Goal: Task Accomplishment & Management: Complete application form

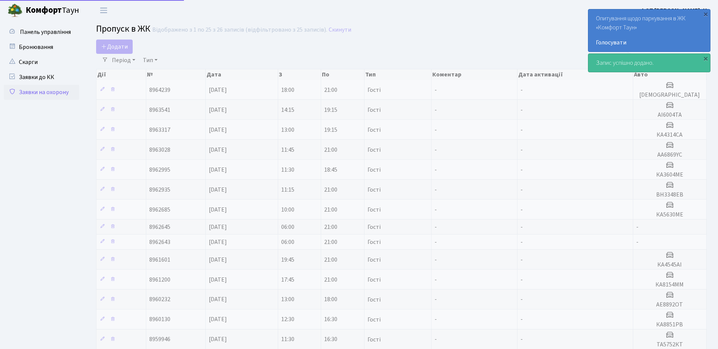
select select "25"
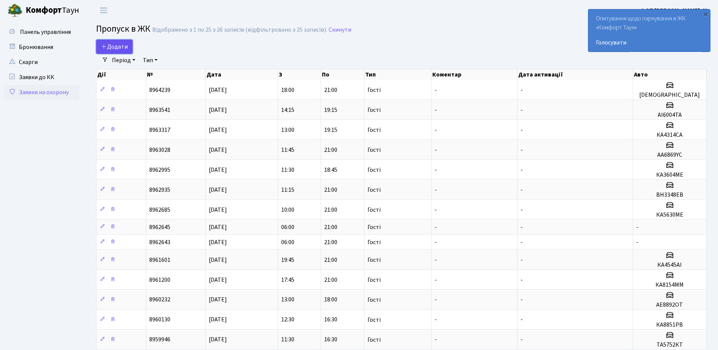
click at [109, 47] on span "Додати" at bounding box center [114, 47] width 27 height 8
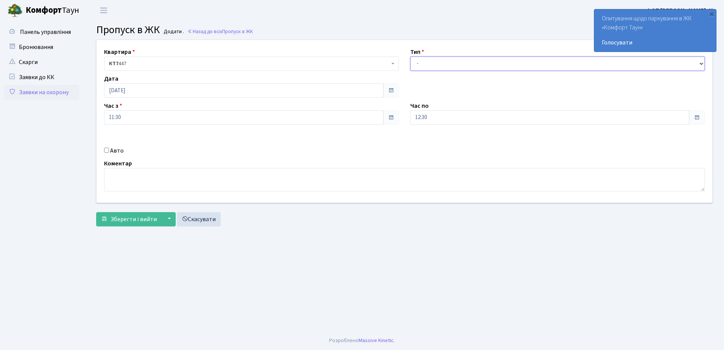
click at [437, 66] on select "- Доставка Таксі Гості Сервіс" at bounding box center [557, 64] width 295 height 14
select select "1"
click at [410, 57] on select "- Доставка Таксі Гості Сервіс" at bounding box center [557, 64] width 295 height 14
click at [106, 150] on input "Авто" at bounding box center [106, 150] width 5 height 5
checkbox input "true"
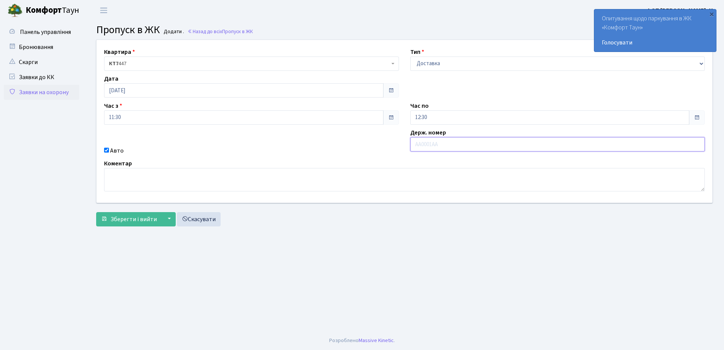
type input "е"
type input "ка3604"
click at [123, 222] on span "Зберегти і вийти" at bounding box center [133, 219] width 46 height 8
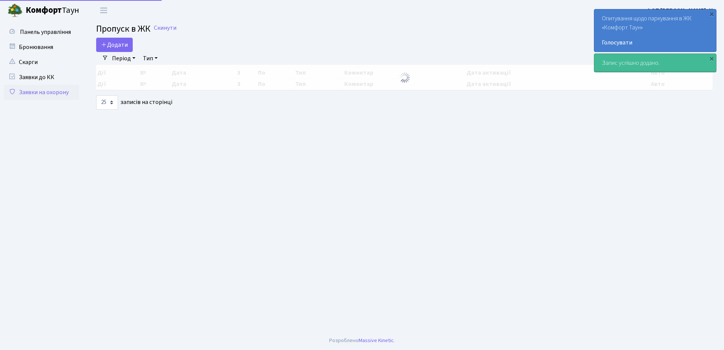
select select "25"
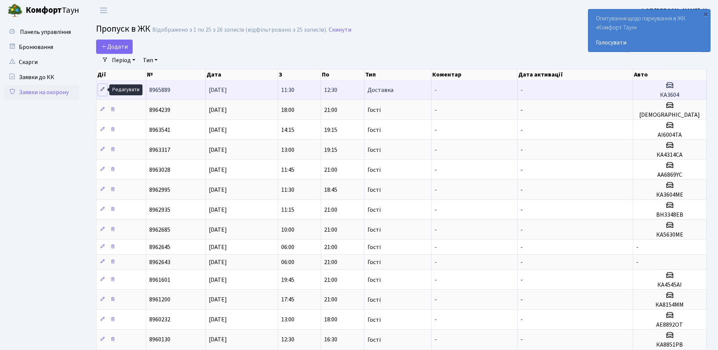
click at [101, 90] on icon at bounding box center [102, 89] width 5 height 5
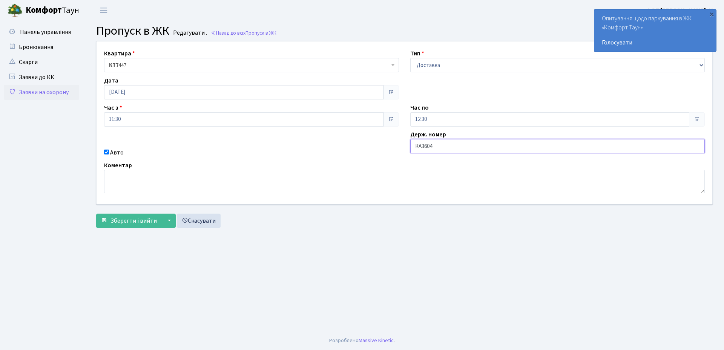
click at [443, 147] on input "КА3604" at bounding box center [557, 146] width 295 height 14
type input "КА3604МЕ"
click at [114, 220] on span "Зберегти і вийти" at bounding box center [133, 221] width 46 height 8
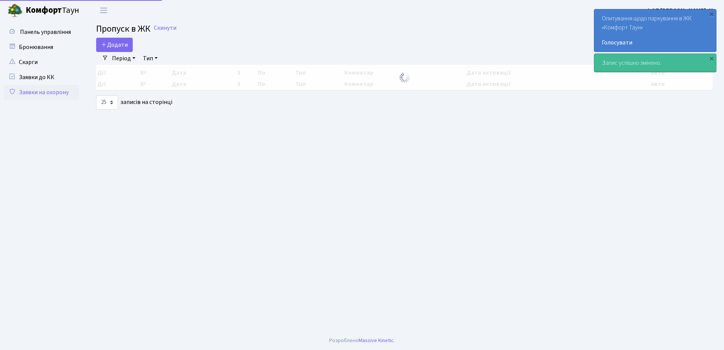
select select "25"
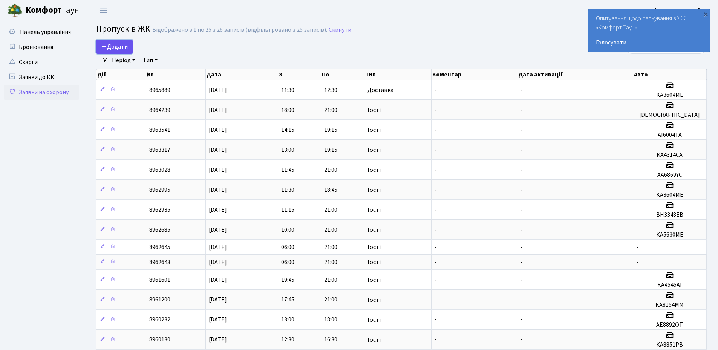
click at [113, 46] on span "Додати" at bounding box center [114, 47] width 27 height 8
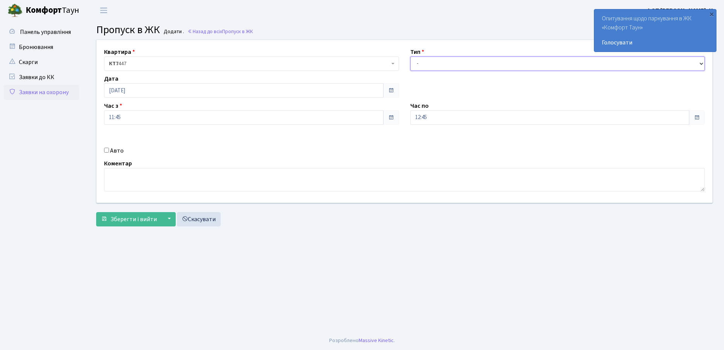
click at [455, 62] on select "- Доставка Таксі Гості Сервіс" at bounding box center [557, 64] width 295 height 14
select select "3"
click at [410, 57] on select "- Доставка Таксі Гості Сервіс" at bounding box center [557, 64] width 295 height 14
click at [170, 90] on input "[DATE]" at bounding box center [243, 90] width 279 height 14
click at [147, 150] on td "11" at bounding box center [145, 151] width 11 height 11
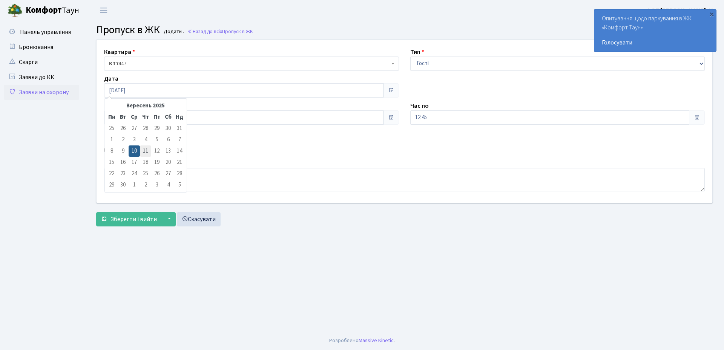
type input "[DATE]"
click at [437, 116] on input "12:45" at bounding box center [549, 117] width 279 height 14
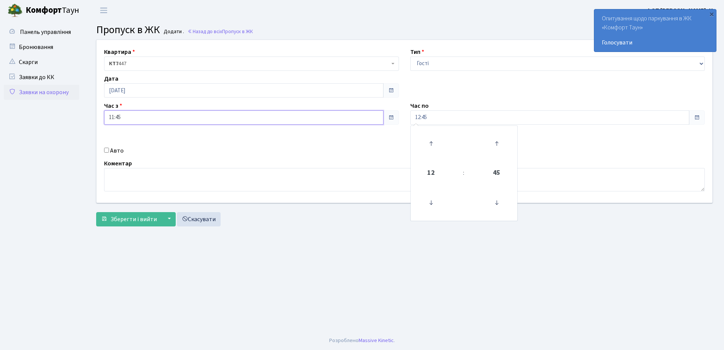
click at [129, 120] on input "11:45" at bounding box center [243, 117] width 279 height 14
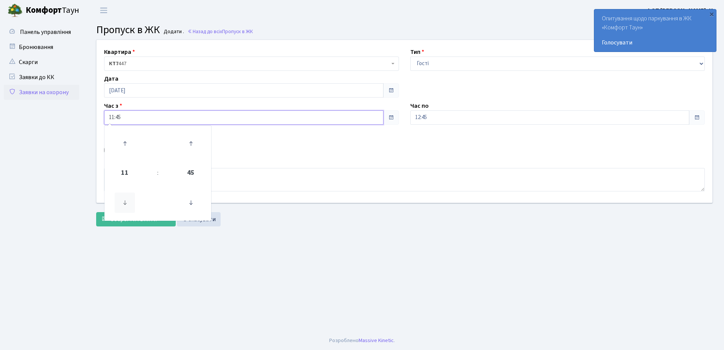
click at [126, 201] on icon at bounding box center [125, 203] width 20 height 20
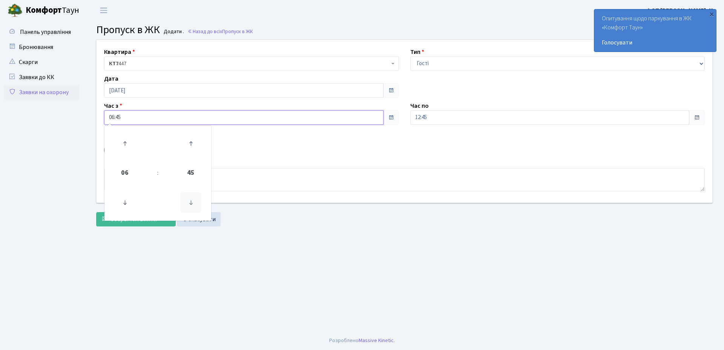
click at [190, 202] on icon at bounding box center [191, 203] width 20 height 20
click at [190, 201] on icon at bounding box center [191, 203] width 20 height 20
type input "06:00"
click at [271, 150] on div "Авто" at bounding box center [251, 150] width 306 height 9
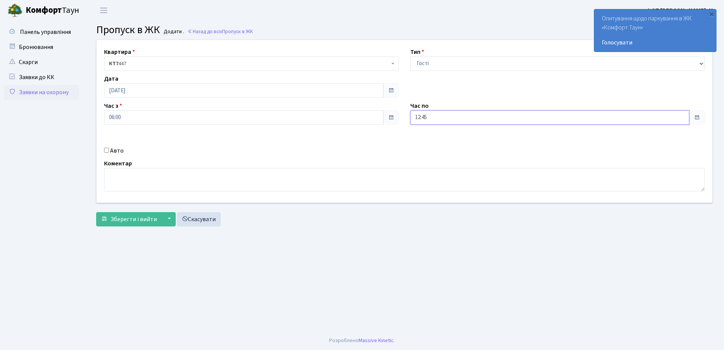
click at [444, 116] on input "12:45" at bounding box center [549, 117] width 279 height 14
click at [432, 141] on icon at bounding box center [431, 143] width 20 height 20
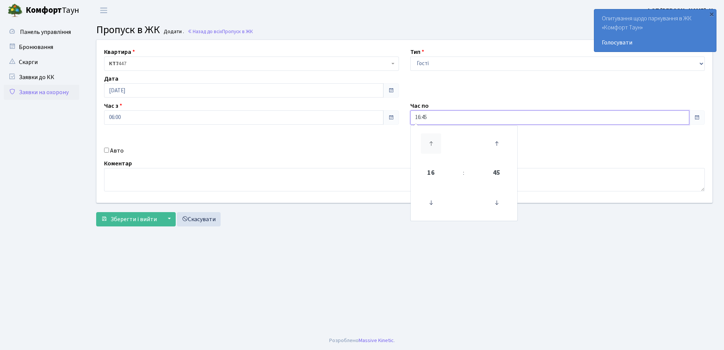
click at [432, 141] on icon at bounding box center [431, 143] width 20 height 20
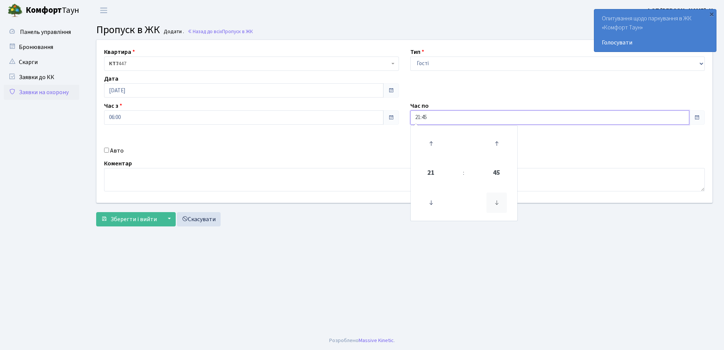
click at [495, 203] on icon at bounding box center [496, 203] width 20 height 20
type input "21:00"
click at [341, 167] on div "Коментар" at bounding box center [404, 175] width 612 height 32
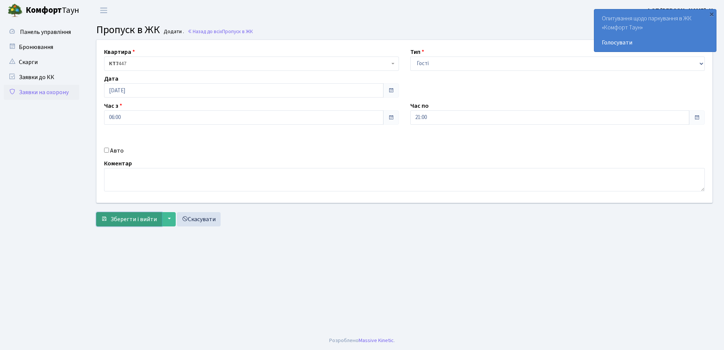
click at [121, 219] on span "Зберегти і вийти" at bounding box center [133, 219] width 46 height 8
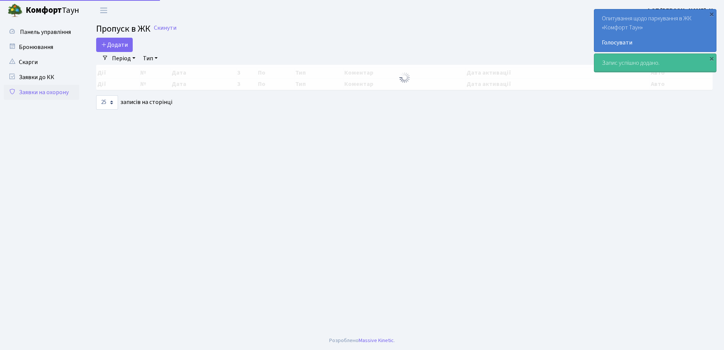
select select "25"
